Goal: Share content: Share content

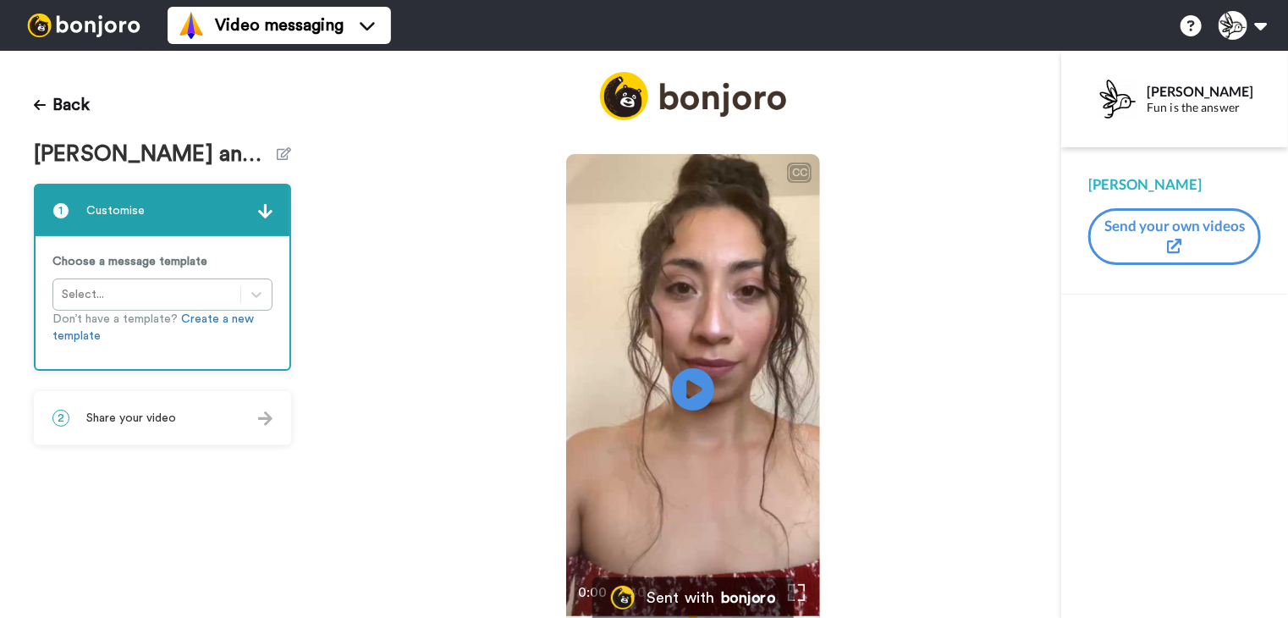
click at [85, 28] on img at bounding box center [83, 26] width 127 height 24
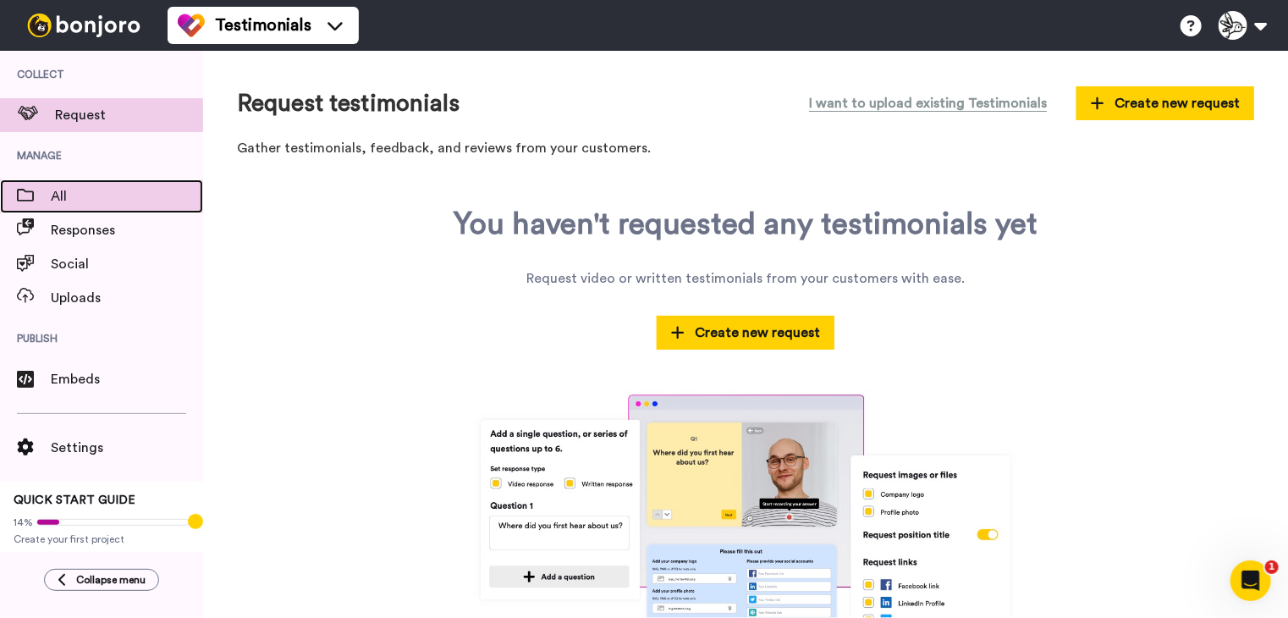
click at [110, 190] on span "All" at bounding box center [127, 196] width 152 height 20
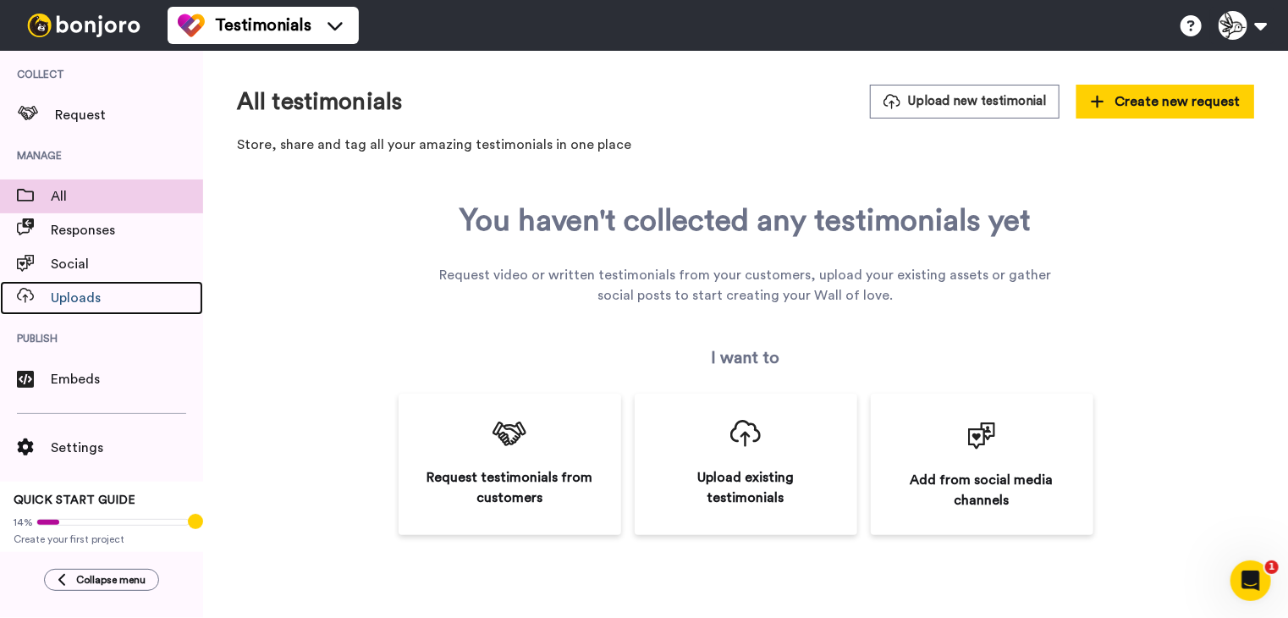
click at [78, 294] on span "Uploads" at bounding box center [127, 298] width 152 height 20
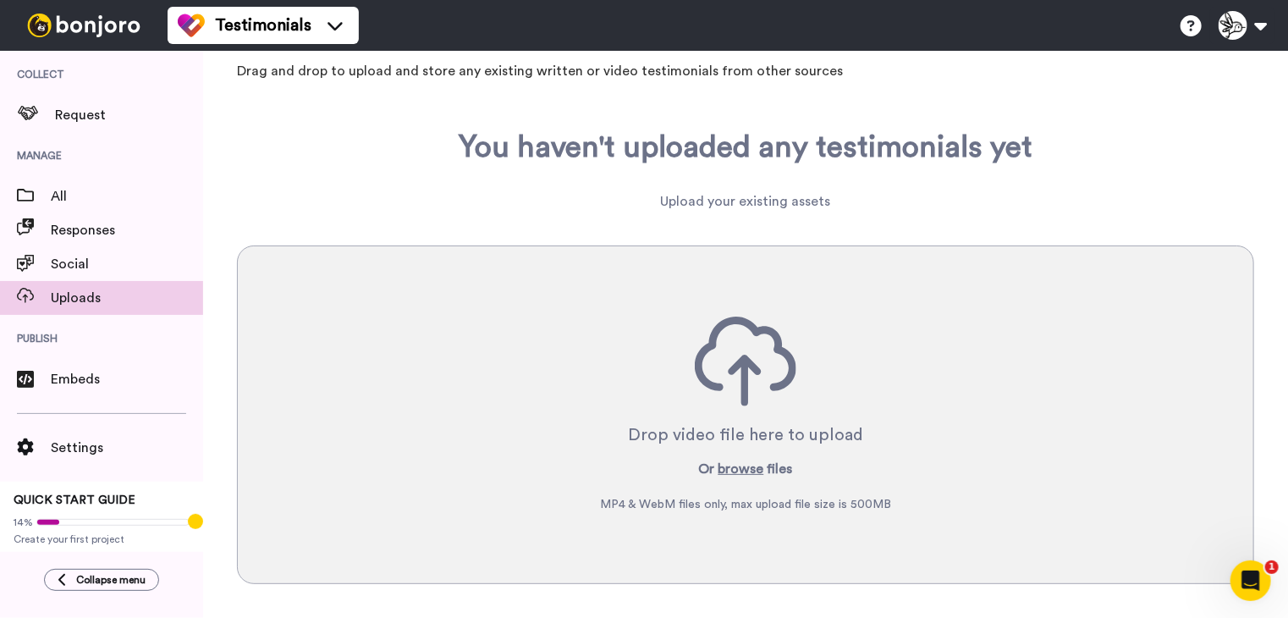
click at [110, 10] on div at bounding box center [84, 25] width 168 height 51
click at [337, 24] on icon at bounding box center [335, 25] width 27 height 17
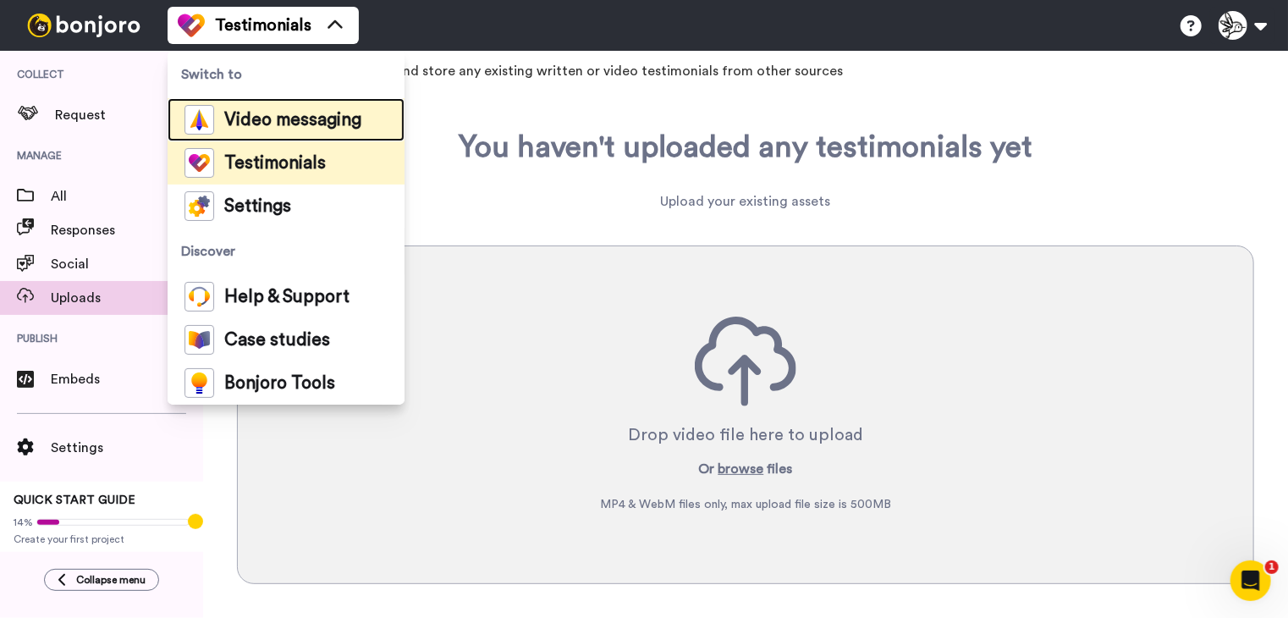
click at [306, 107] on div "Video messaging" at bounding box center [272, 120] width 177 height 30
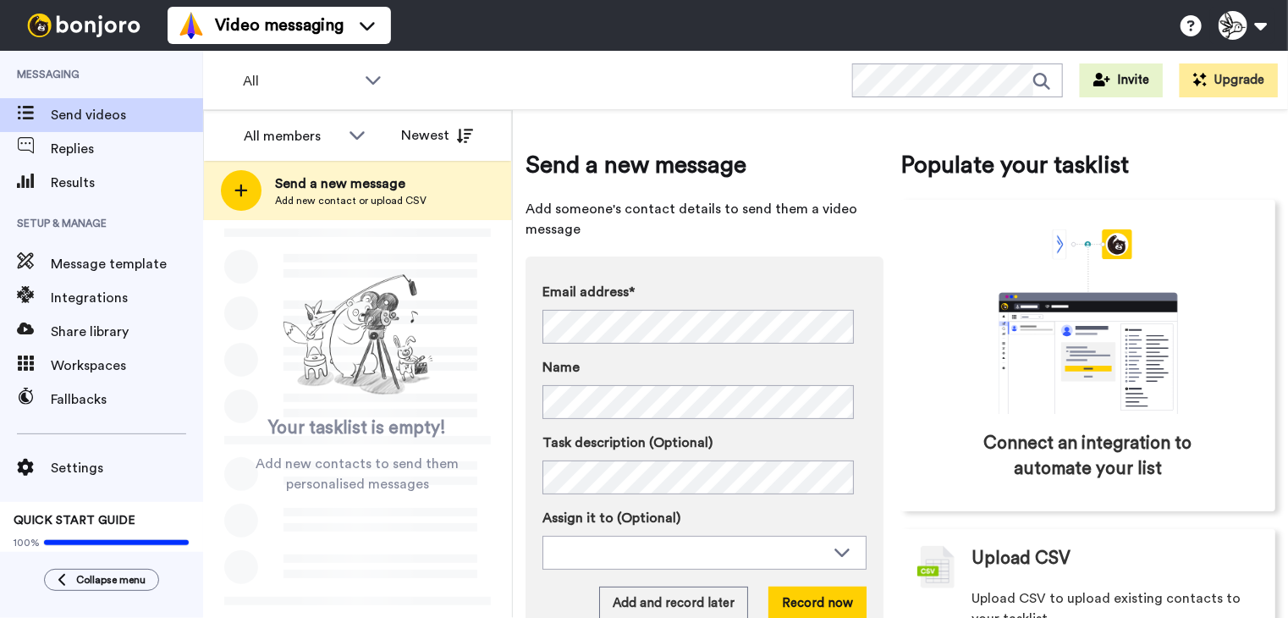
click at [76, 326] on span "Share library" at bounding box center [127, 332] width 152 height 20
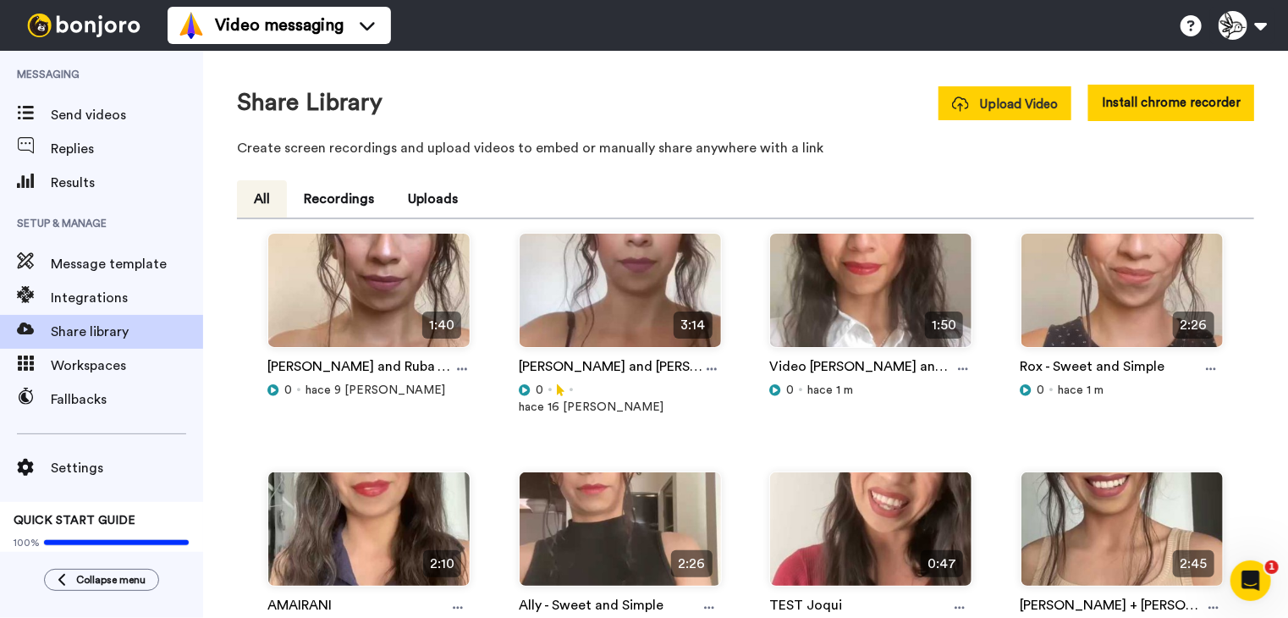
click at [1004, 99] on span "Upload Video" at bounding box center [1005, 105] width 106 height 18
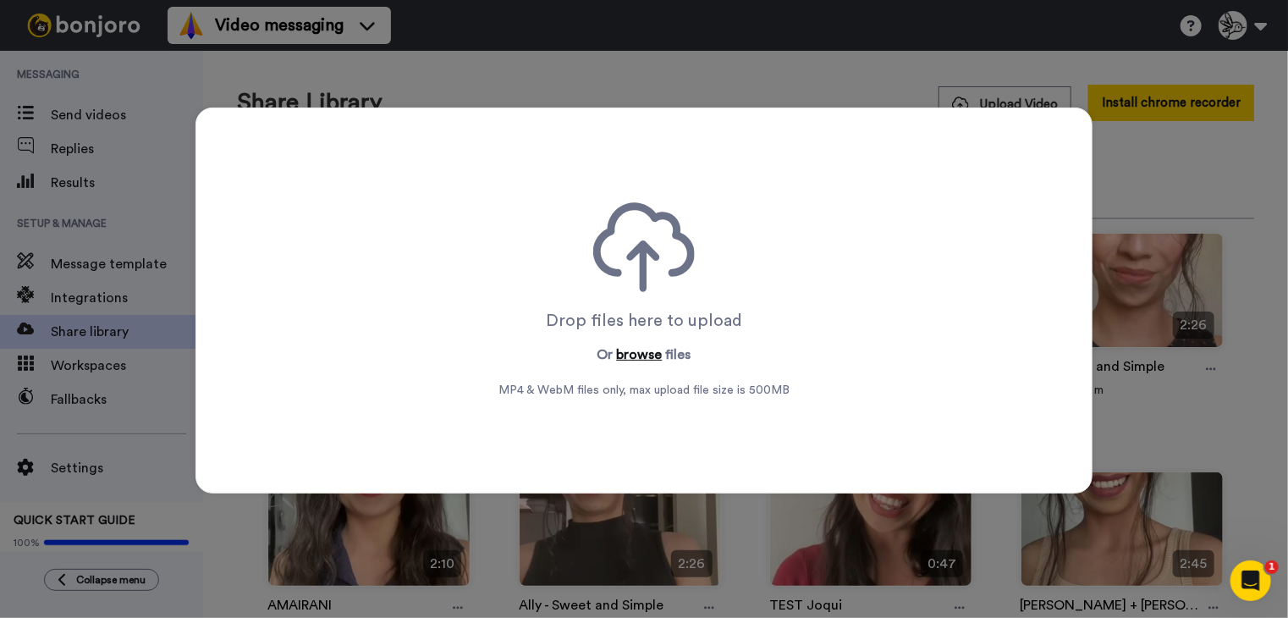
click at [641, 351] on button "browse" at bounding box center [640, 354] width 46 height 20
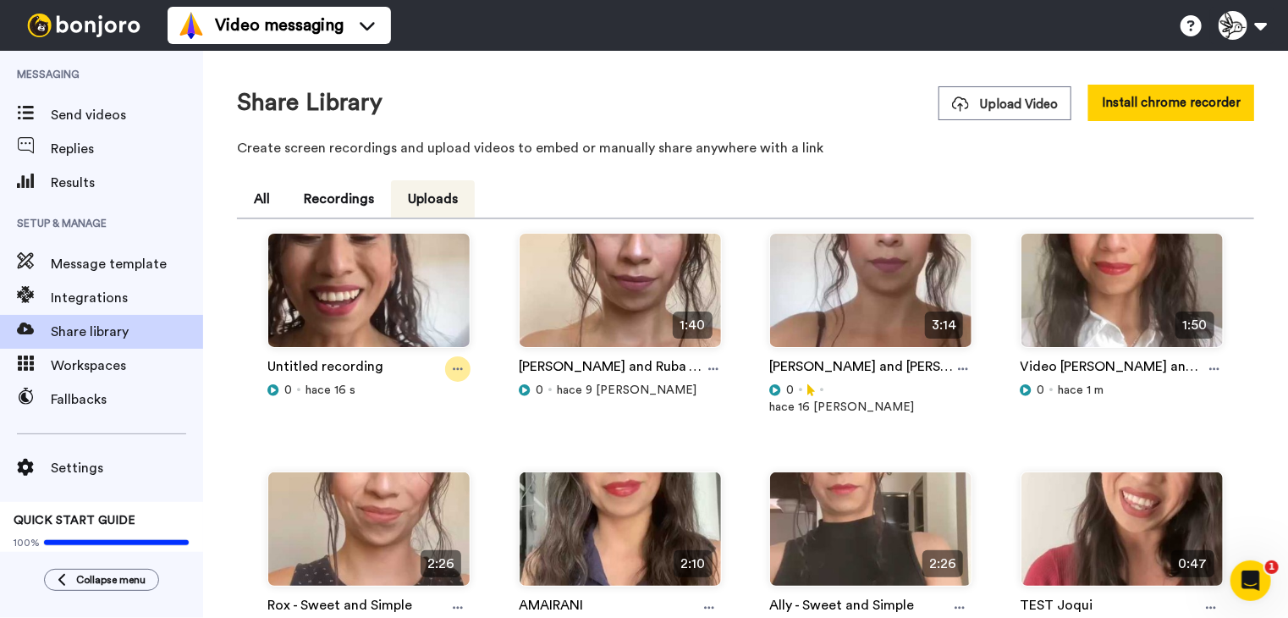
click at [462, 370] on div at bounding box center [457, 368] width 25 height 25
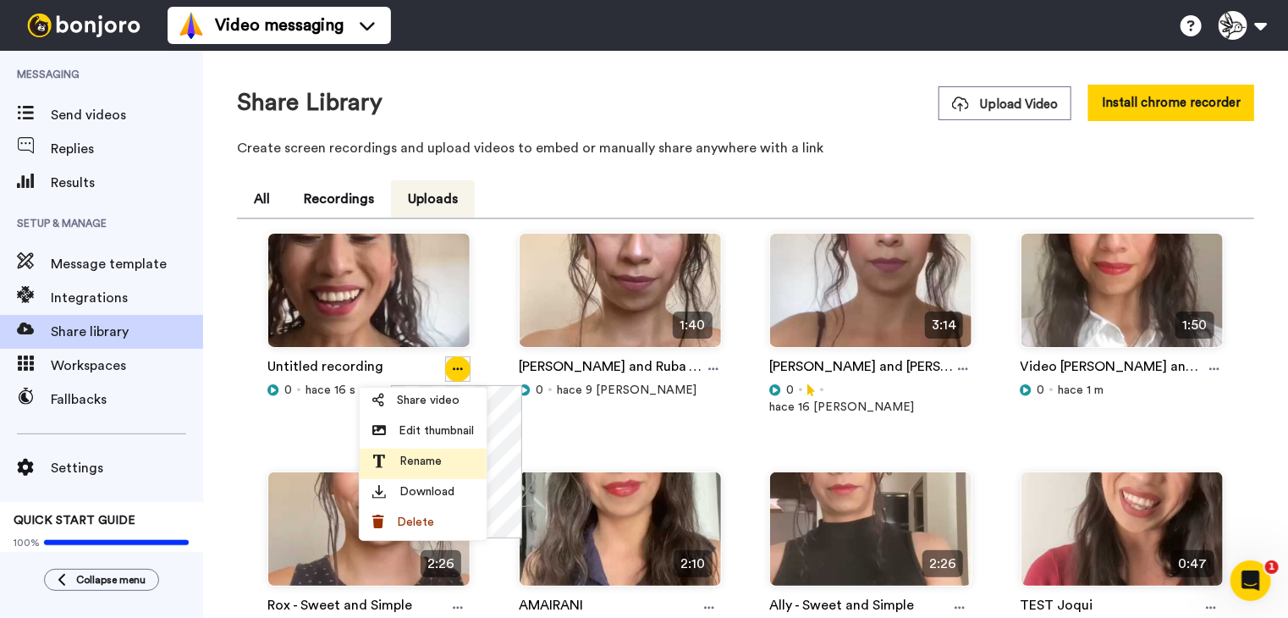
click at [428, 469] on li "Rename" at bounding box center [423, 464] width 127 height 30
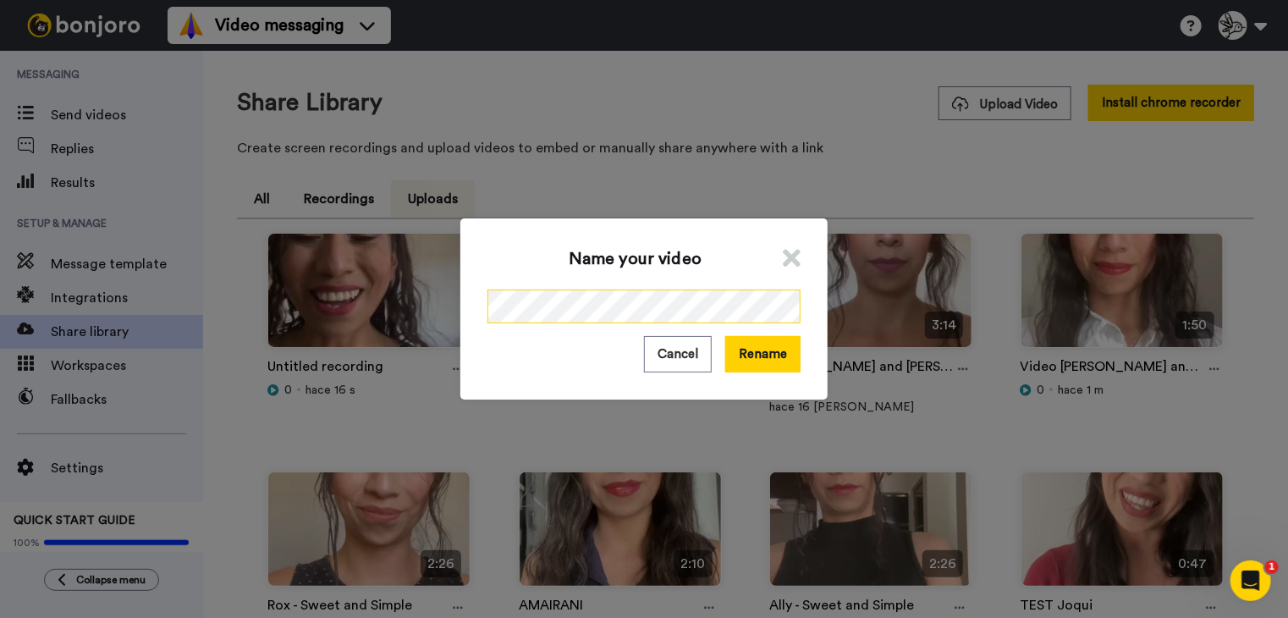
click at [460, 304] on div "Name your video Cancel Rename" at bounding box center [643, 308] width 367 height 181
click at [739, 351] on button "Rename" at bounding box center [762, 354] width 75 height 36
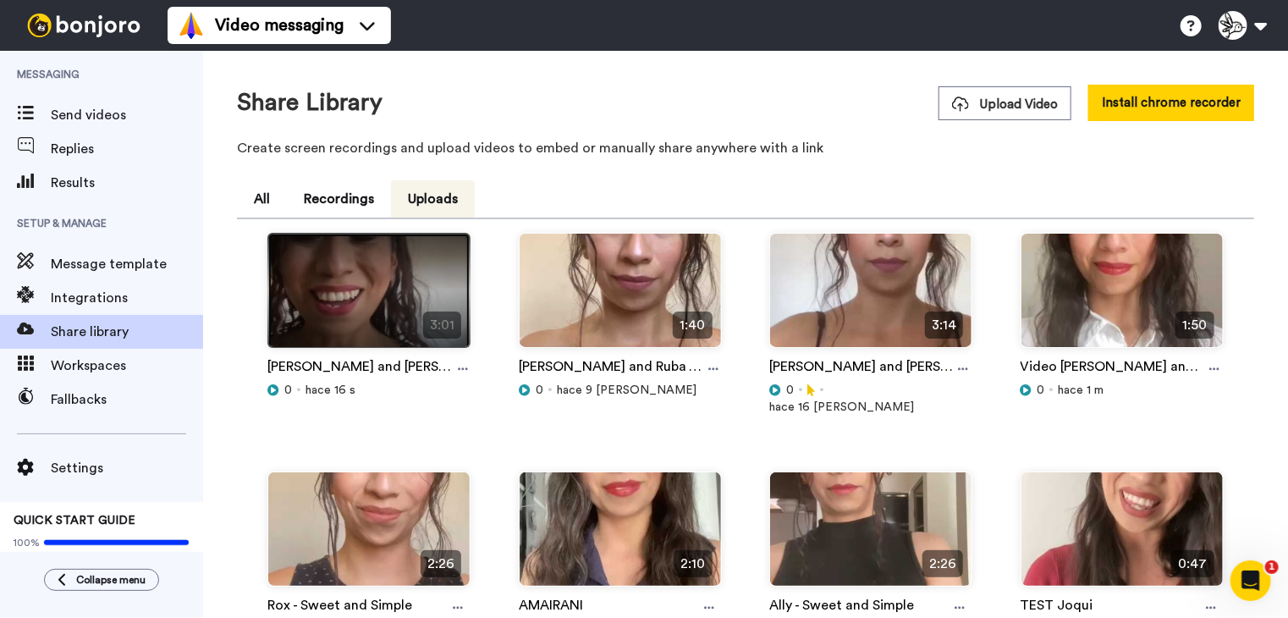
click at [360, 332] on img at bounding box center [368, 298] width 201 height 128
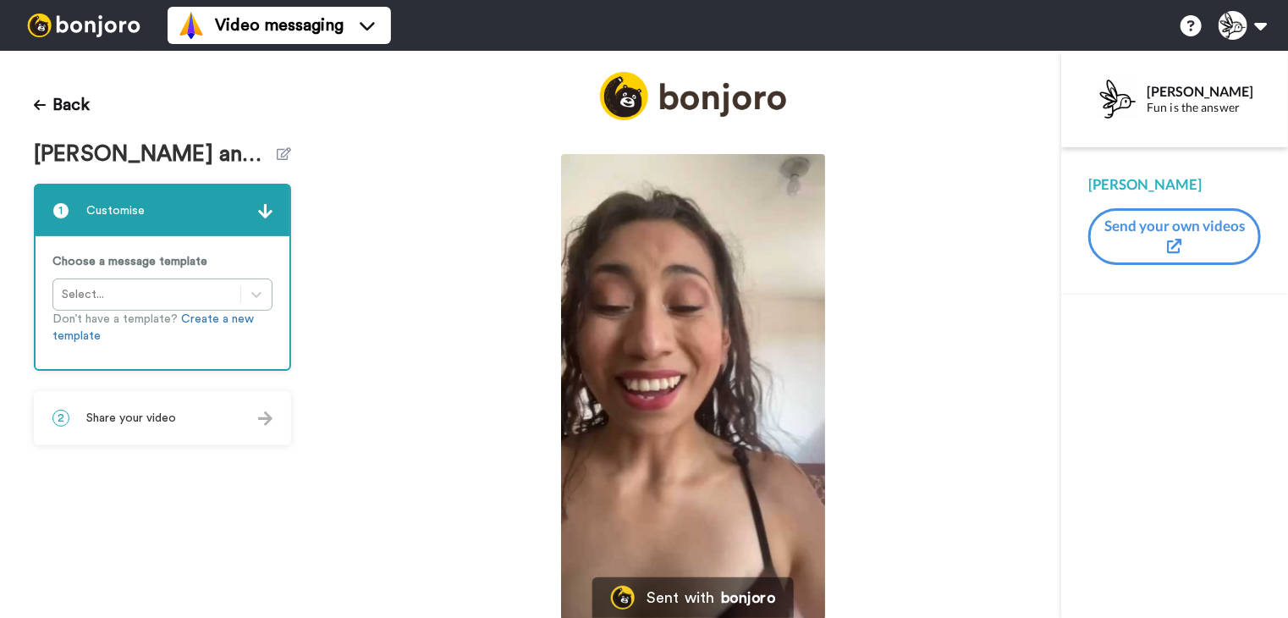
click at [208, 417] on div "2 Share your video" at bounding box center [163, 418] width 254 height 51
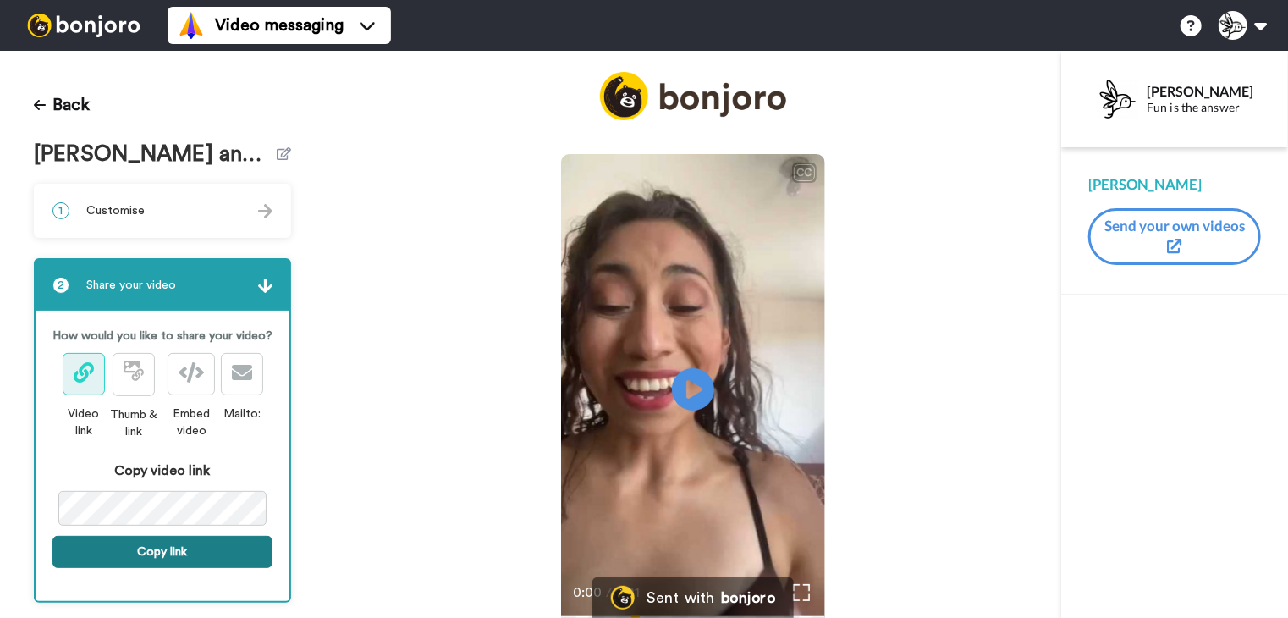
click at [151, 568] on button "Copy link" at bounding box center [162, 552] width 220 height 32
